Goal: Information Seeking & Learning: Learn about a topic

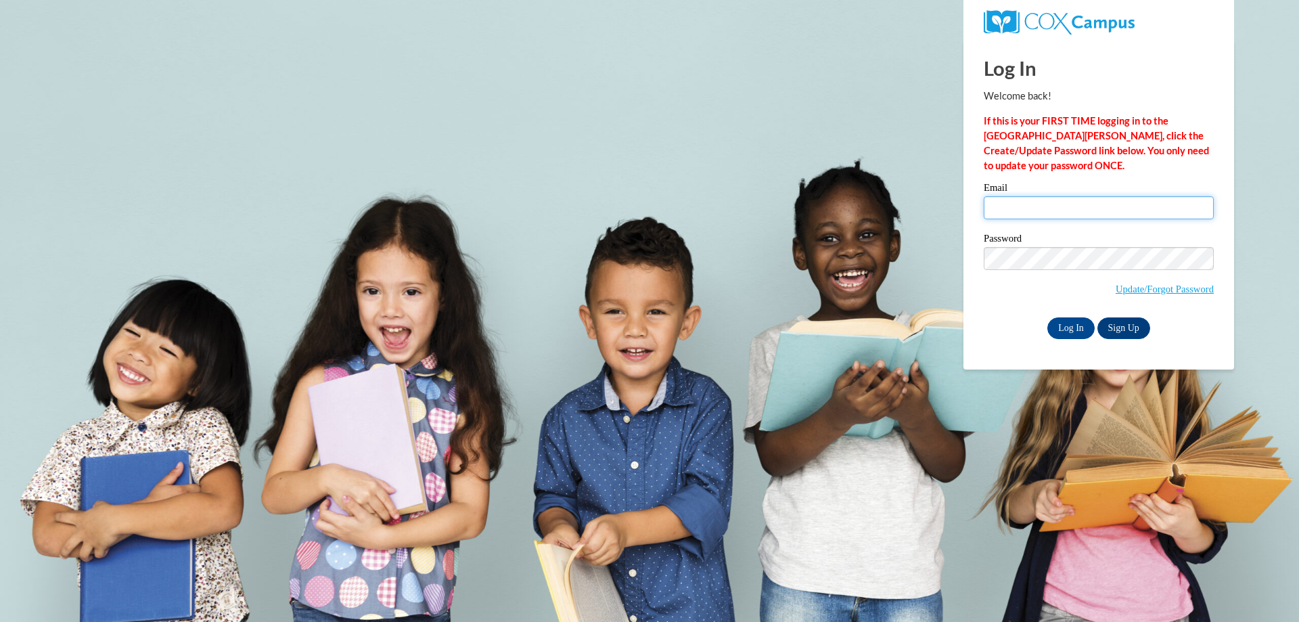
click at [1066, 205] on input "Email" at bounding box center [1099, 207] width 230 height 23
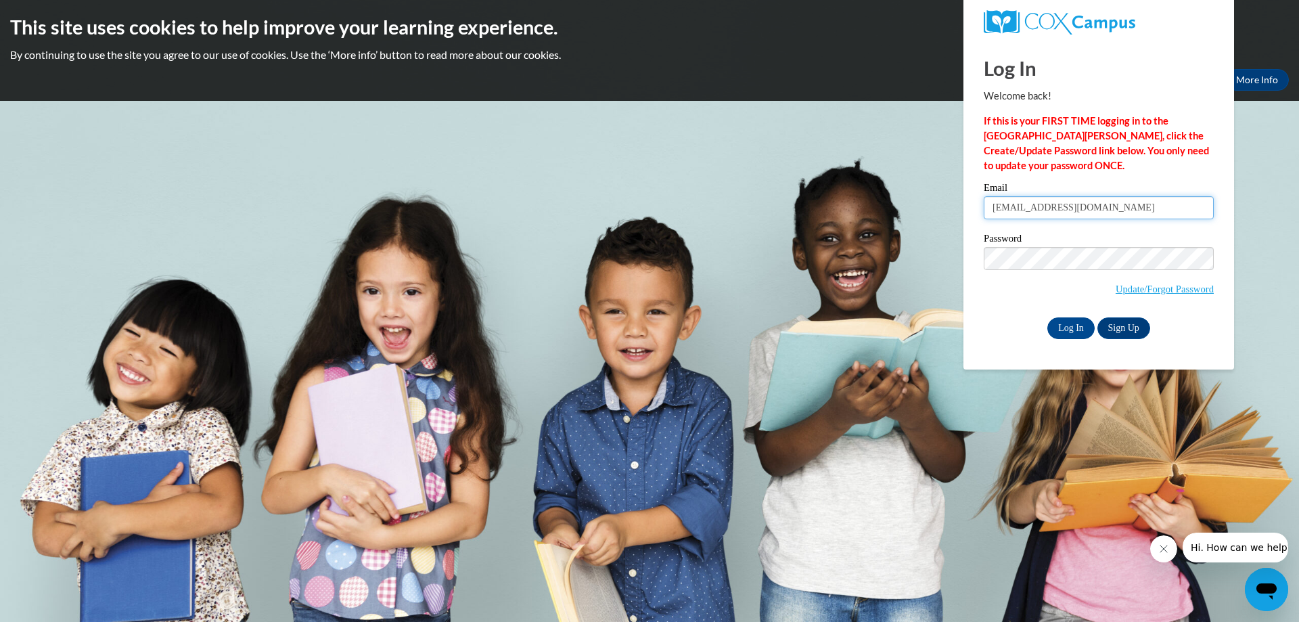
type input "clruss@northpanolaschools.org"
click at [1047, 317] on input "Log In" at bounding box center [1070, 328] width 47 height 22
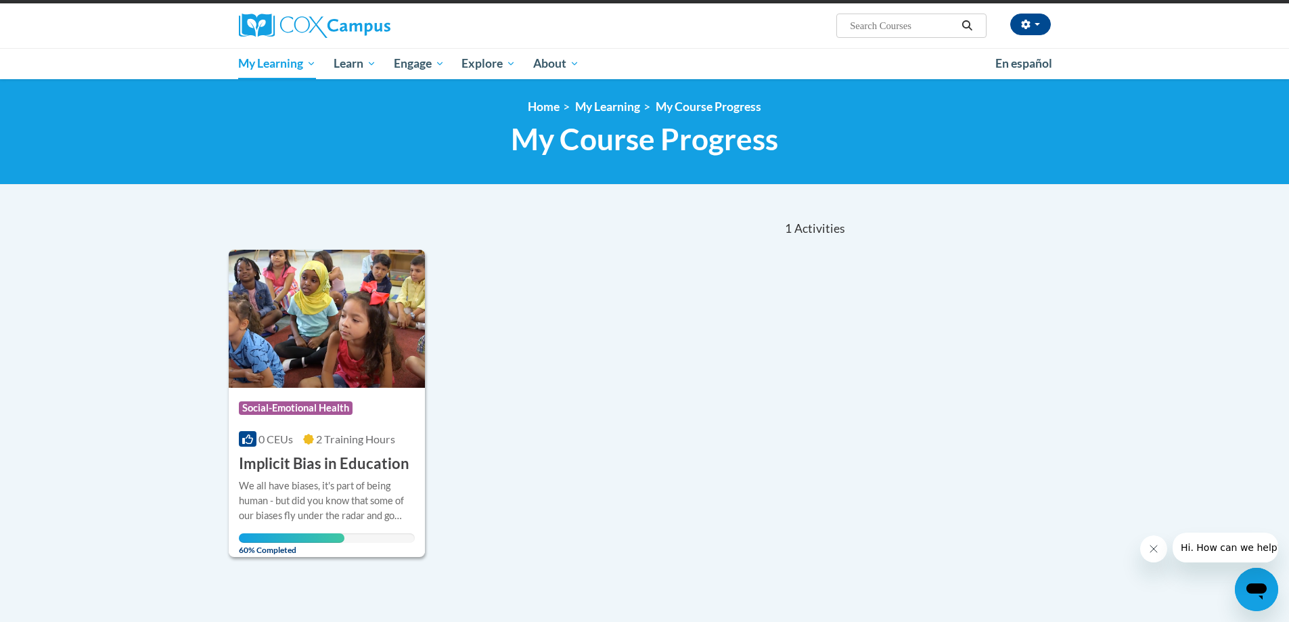
scroll to position [135, 0]
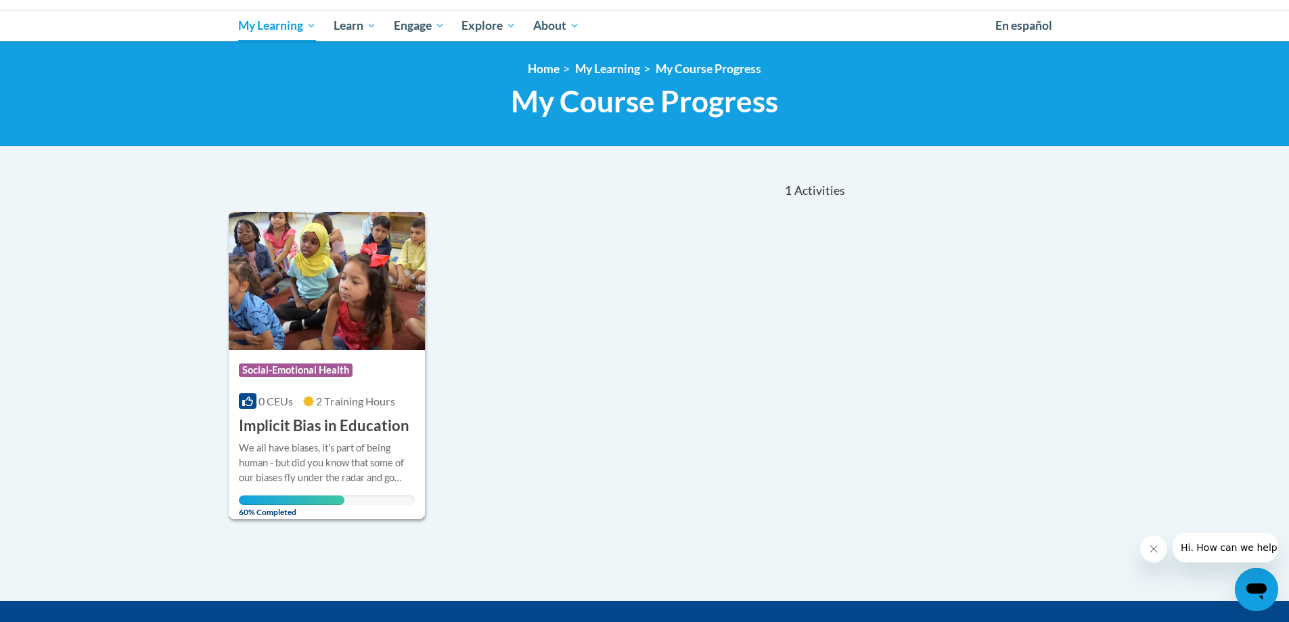
click at [329, 315] on img at bounding box center [327, 281] width 197 height 138
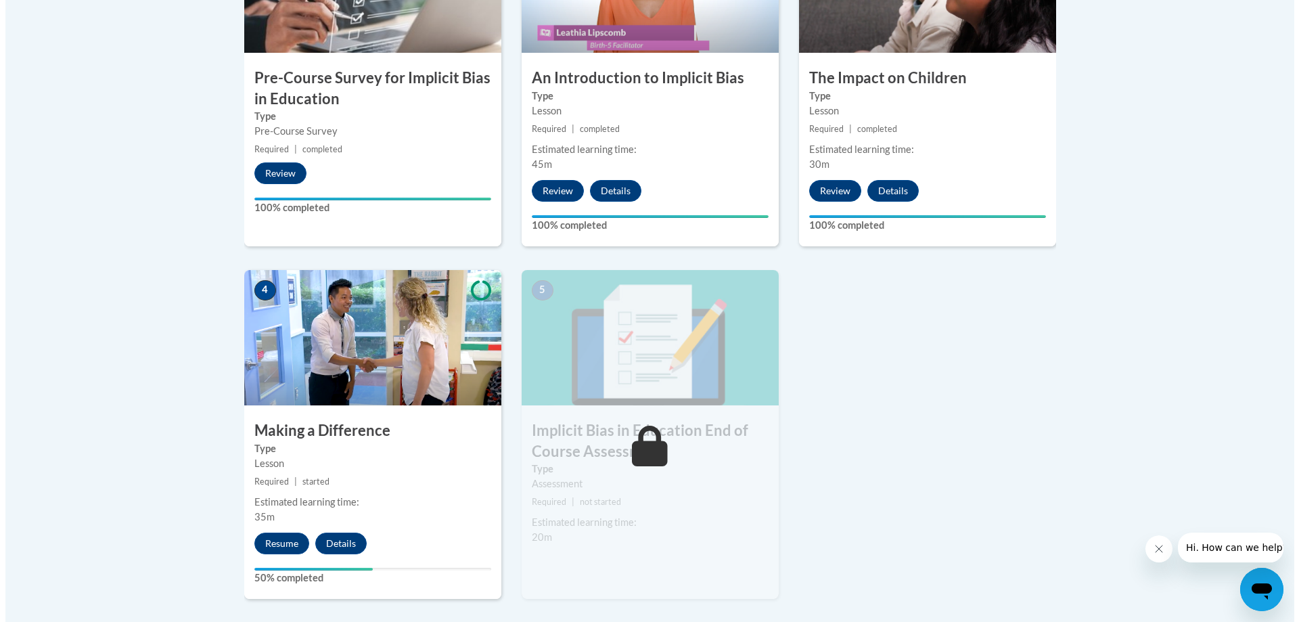
scroll to position [541, 0]
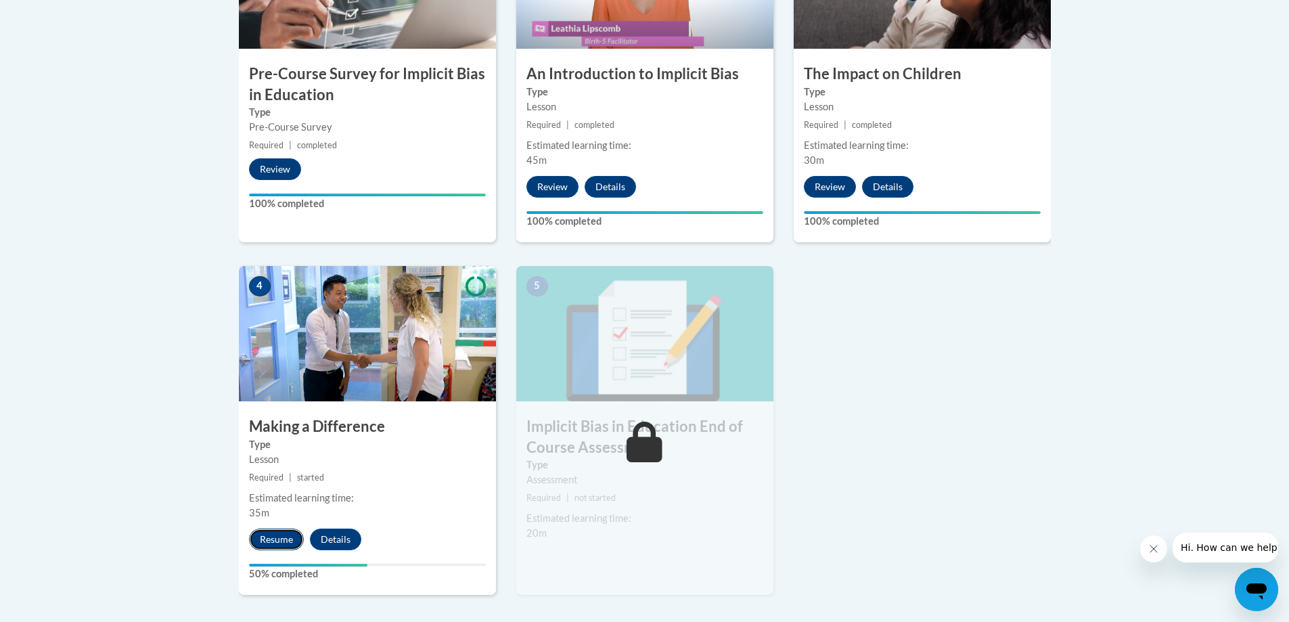
click at [281, 539] on button "Resume" at bounding box center [276, 539] width 55 height 22
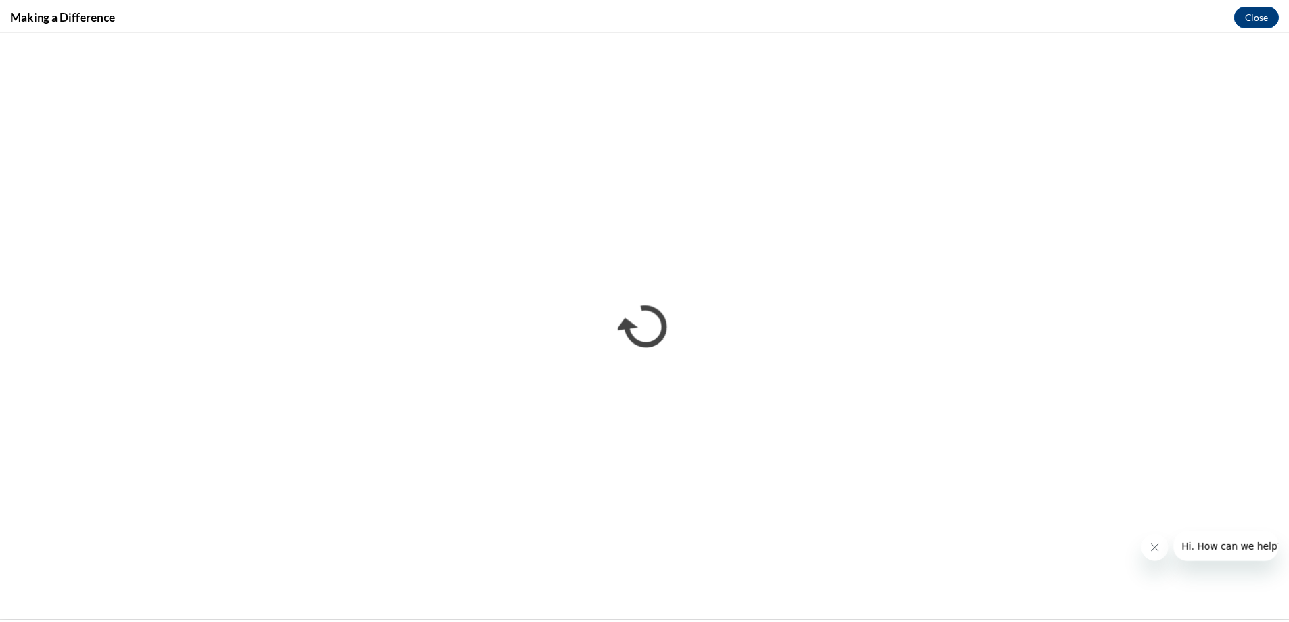
scroll to position [0, 0]
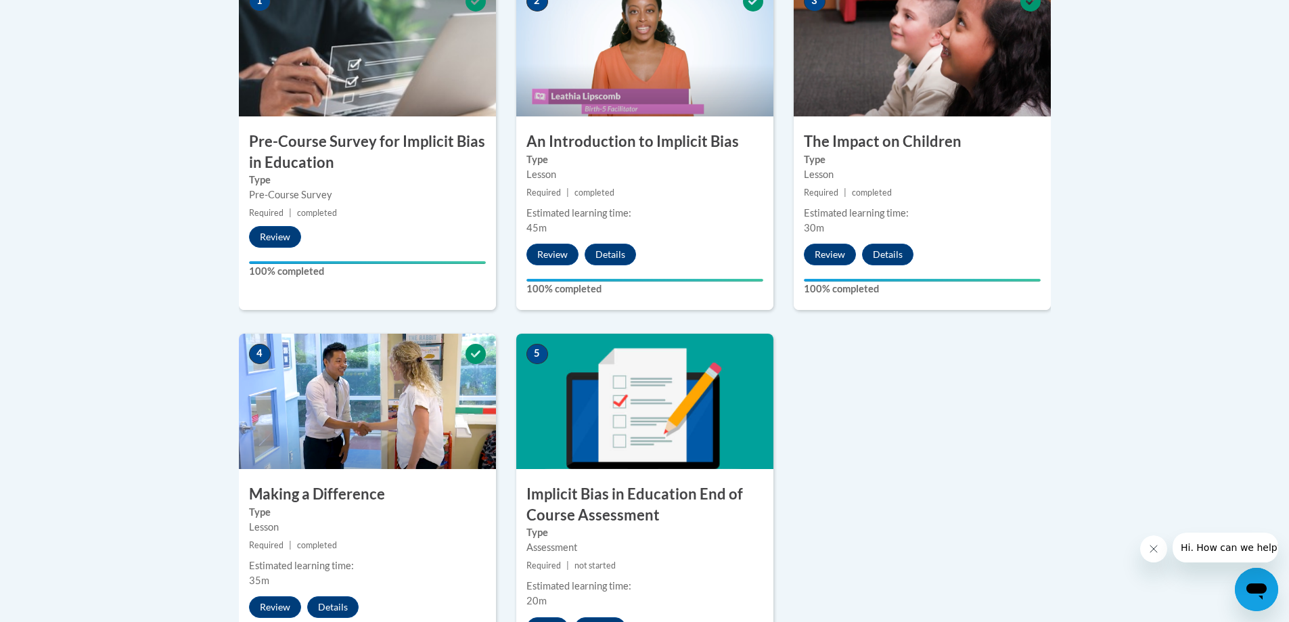
scroll to position [541, 0]
